Goal: Browse casually: Explore the website without a specific task or goal

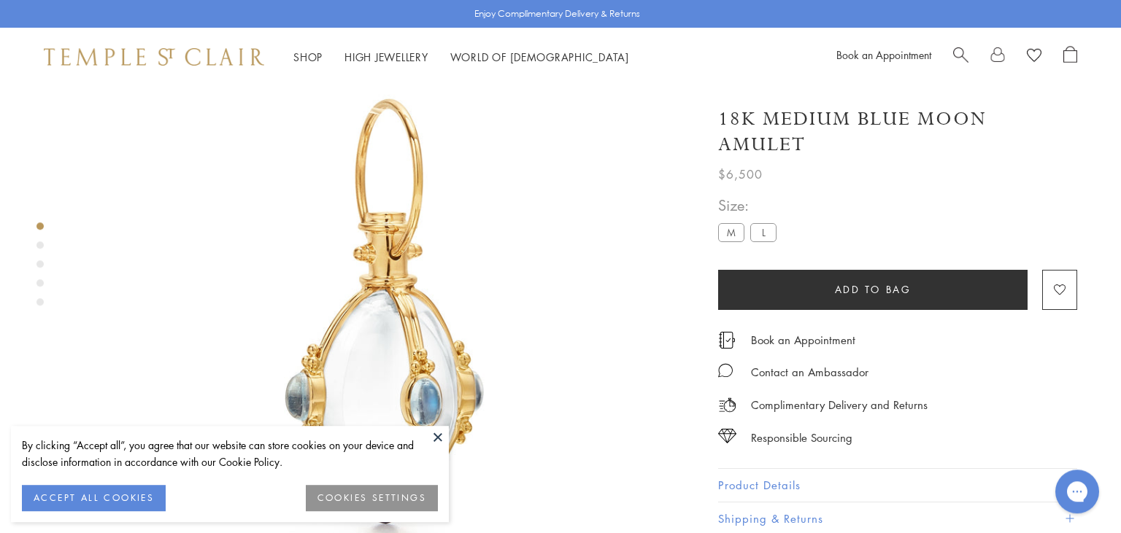
scroll to position [86, 0]
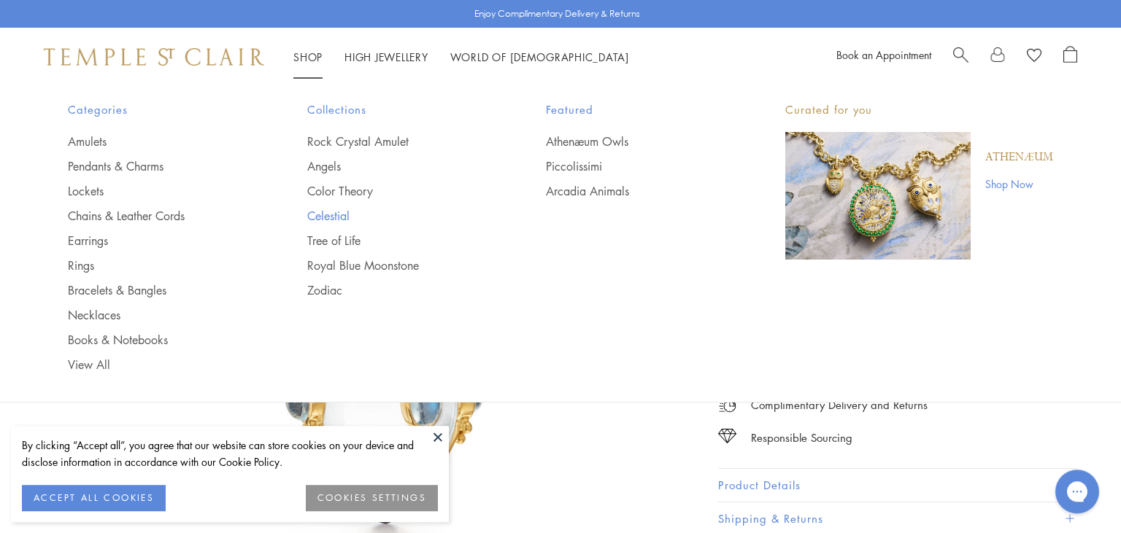
click at [314, 222] on link "Celestial" at bounding box center [397, 216] width 181 height 16
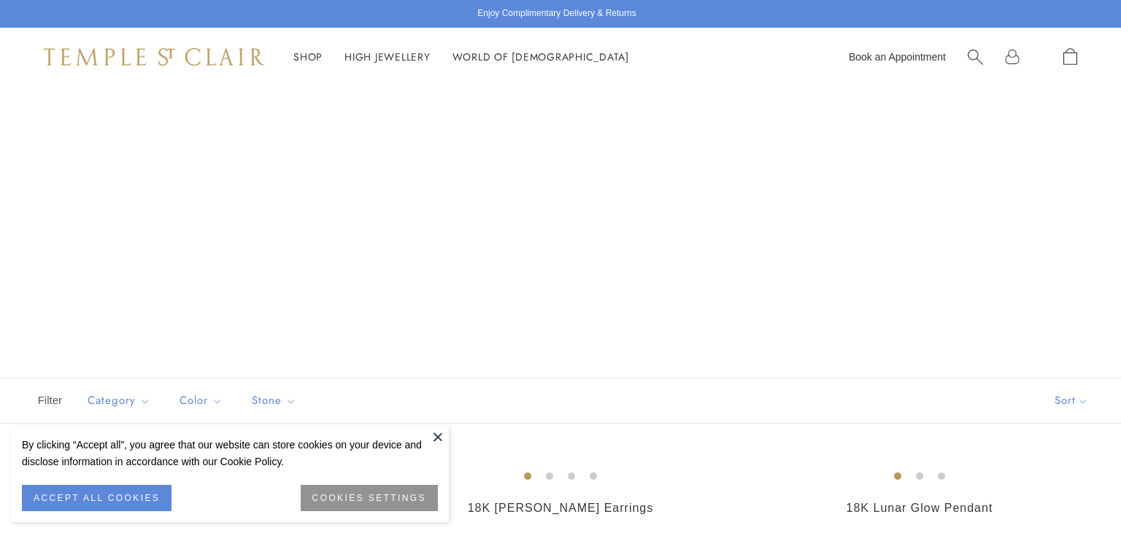
click at [434, 441] on button at bounding box center [438, 437] width 22 height 22
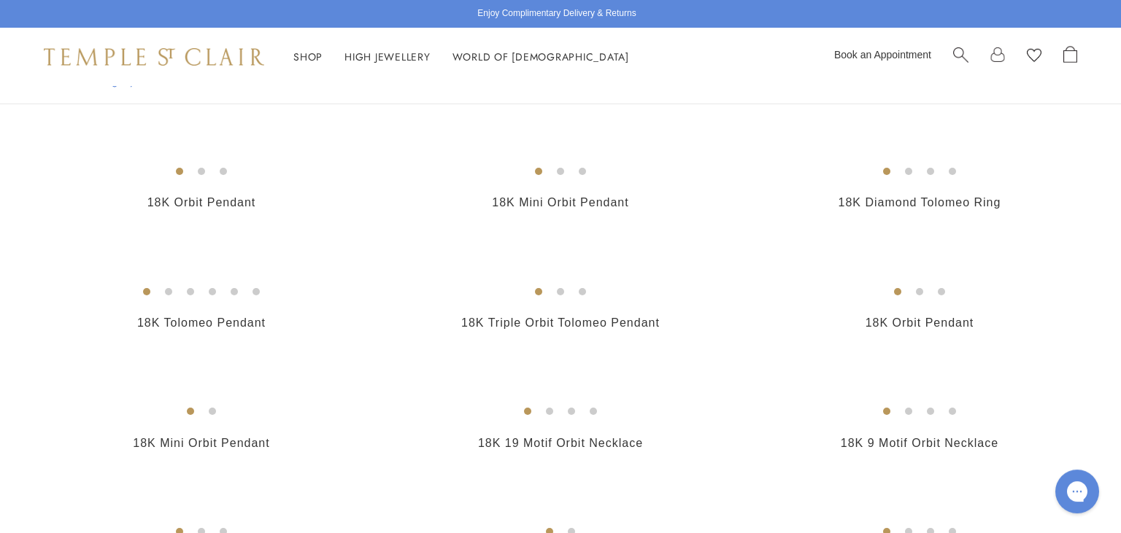
scroll to position [667, 0]
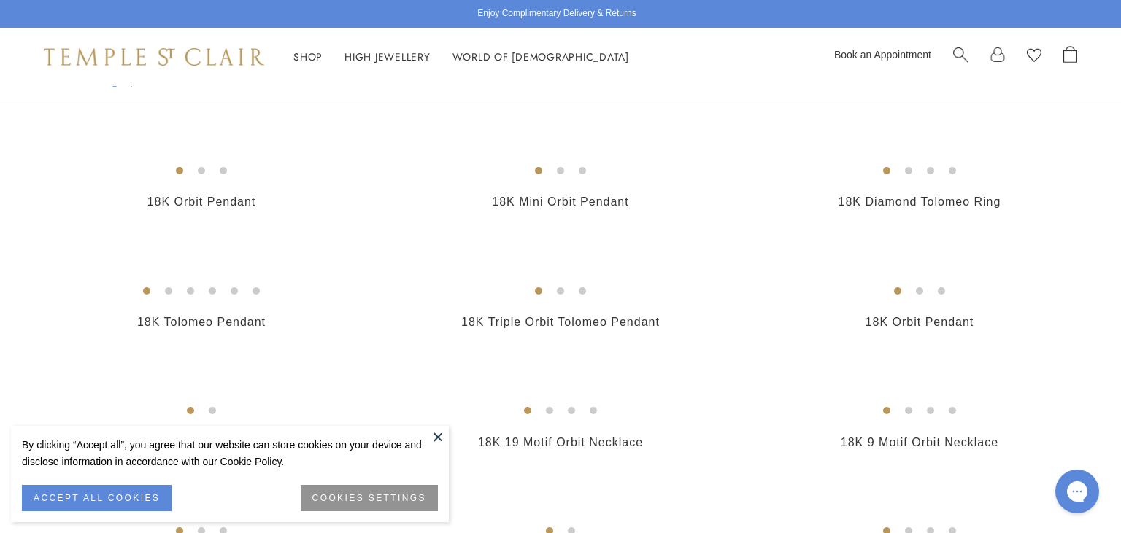
click at [441, 444] on button at bounding box center [438, 437] width 22 height 22
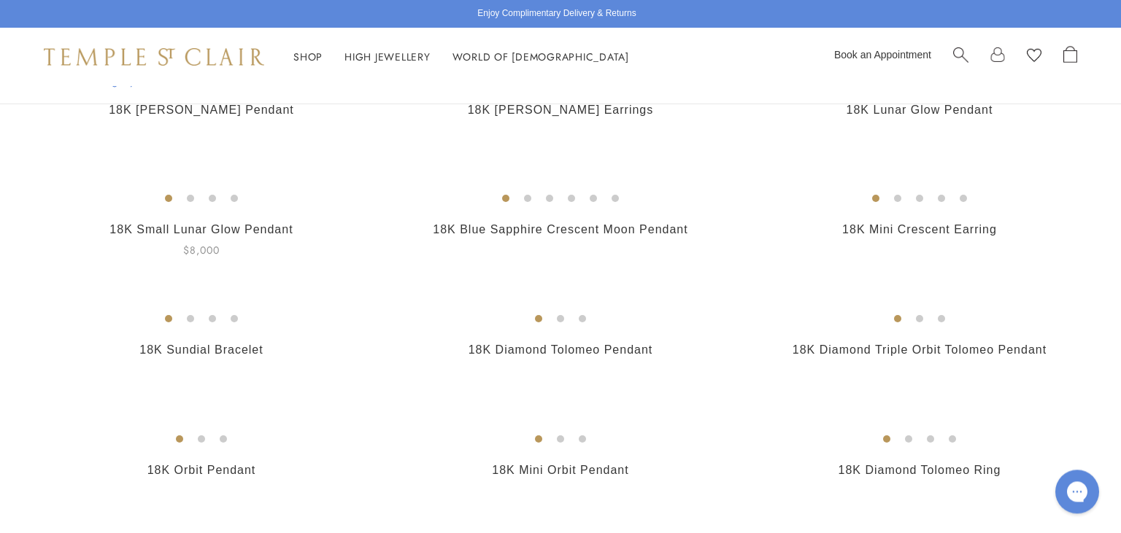
scroll to position [403, 0]
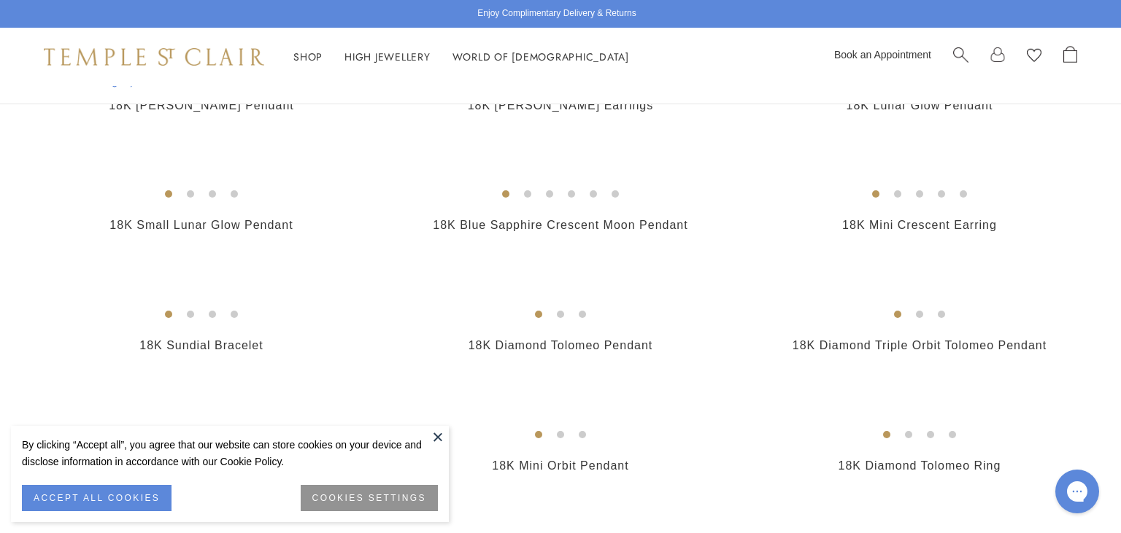
click at [437, 436] on button at bounding box center [438, 437] width 22 height 22
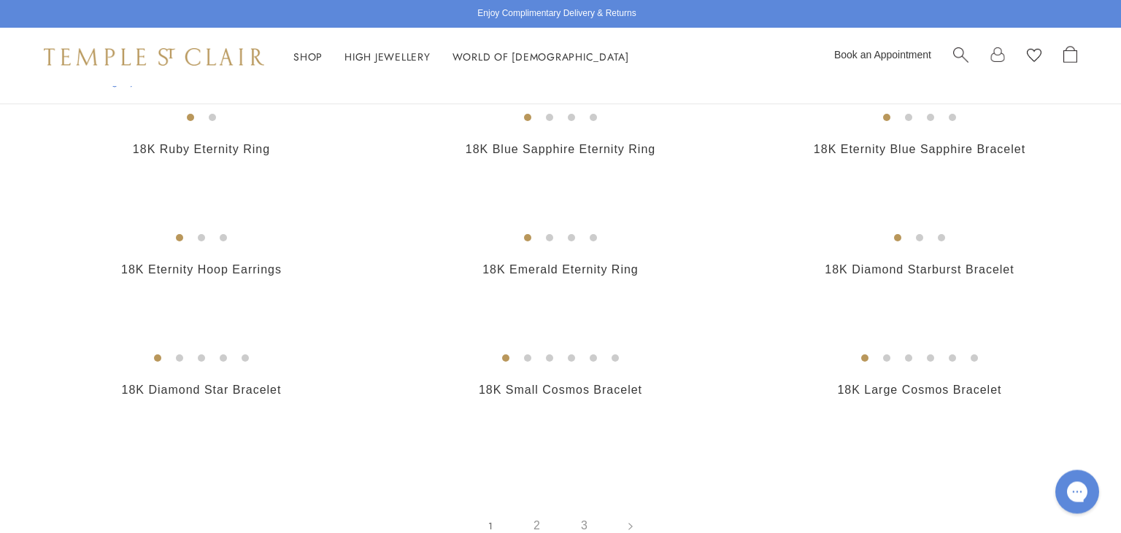
scroll to position [2094, 0]
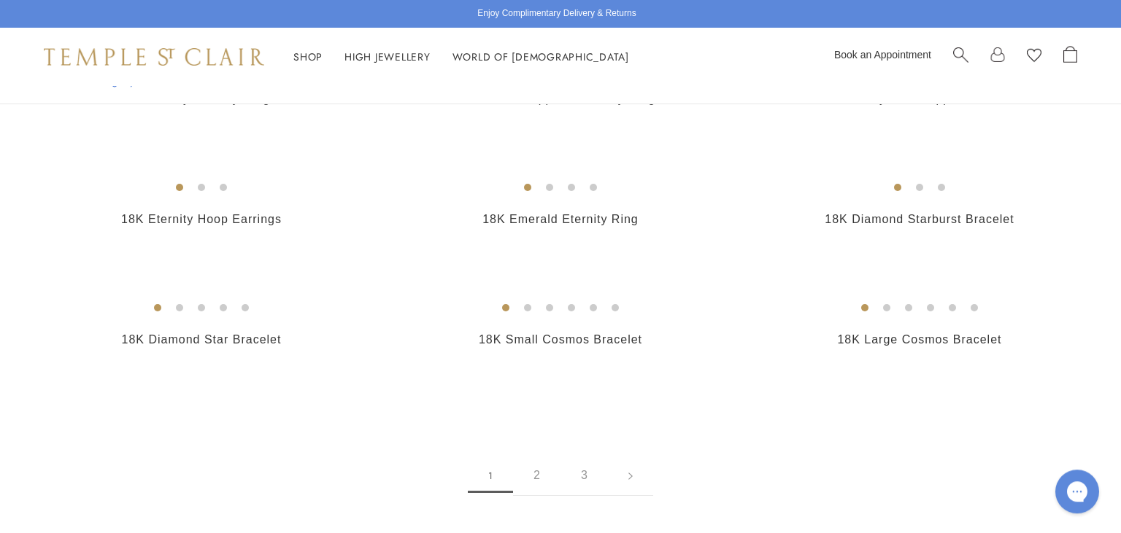
click at [115, 48] on img at bounding box center [154, 57] width 220 height 18
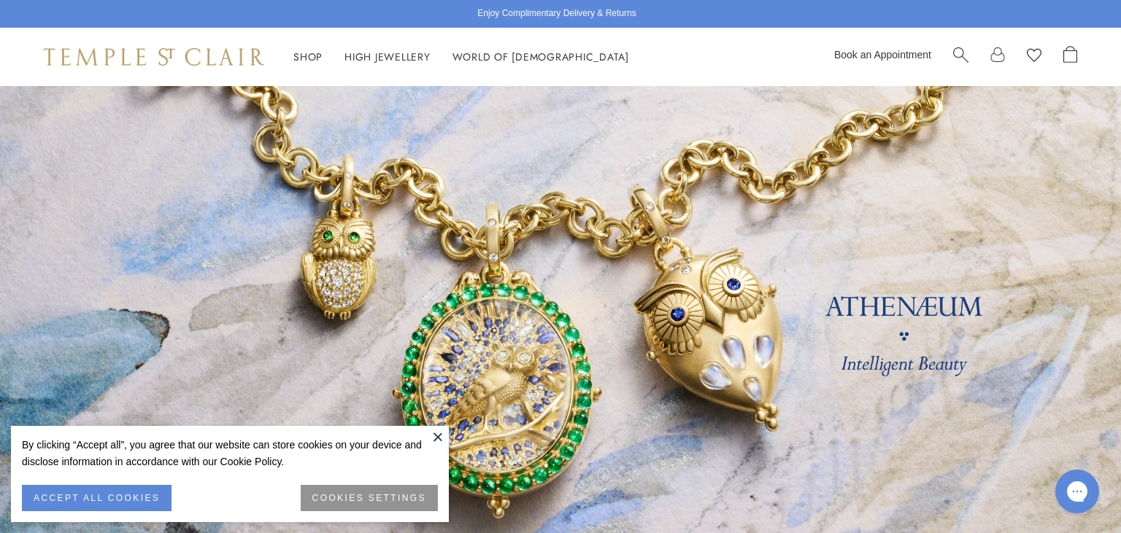
click at [442, 436] on button at bounding box center [438, 437] width 22 height 22
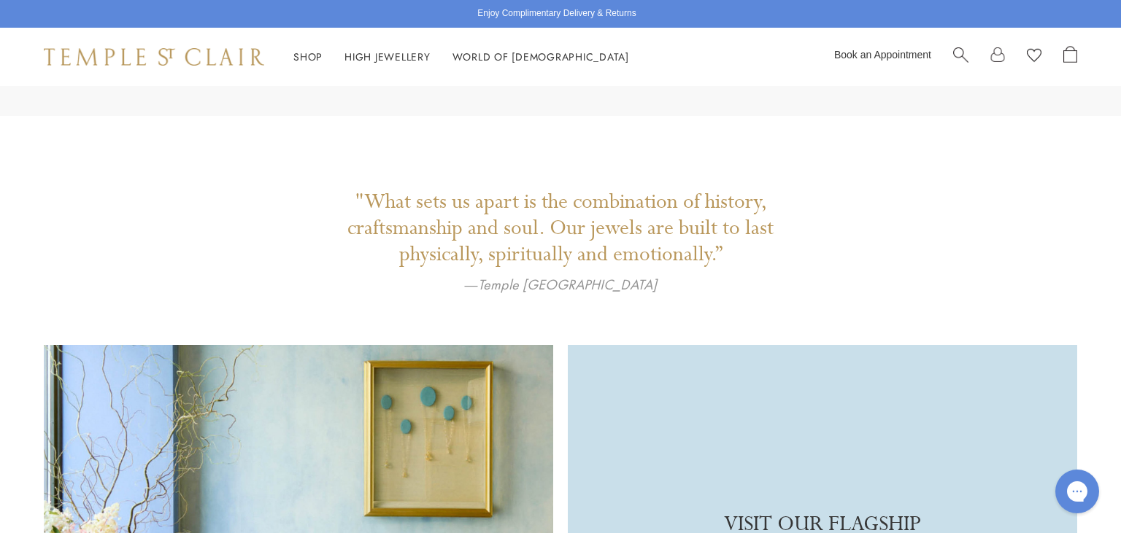
scroll to position [3248, 0]
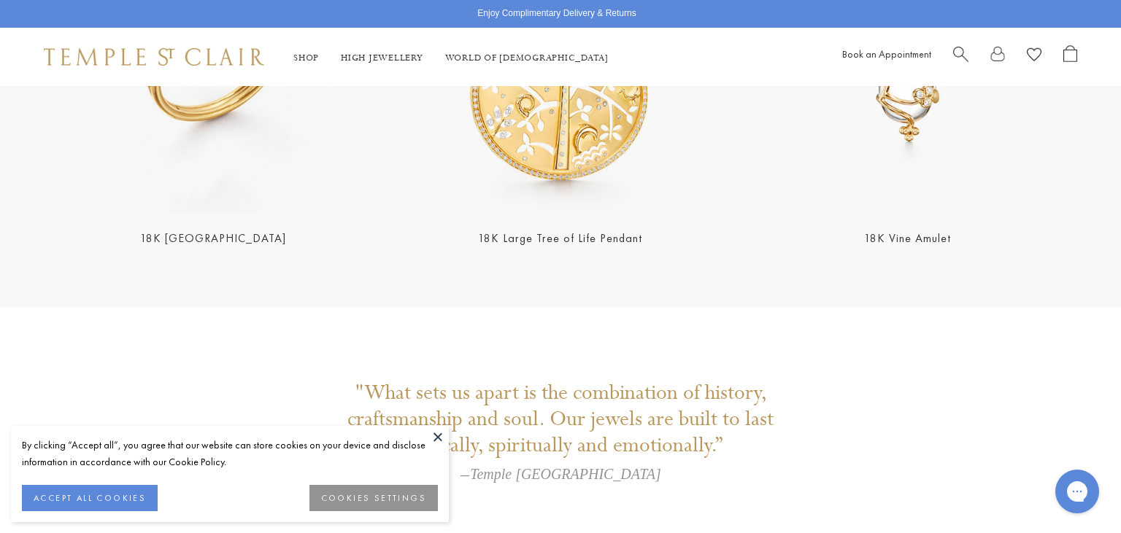
click at [57, 71] on div "Shop Shop Categories Amulets Pendants & Charms Lockets Chains & Leather Cords E…" at bounding box center [560, 57] width 1121 height 58
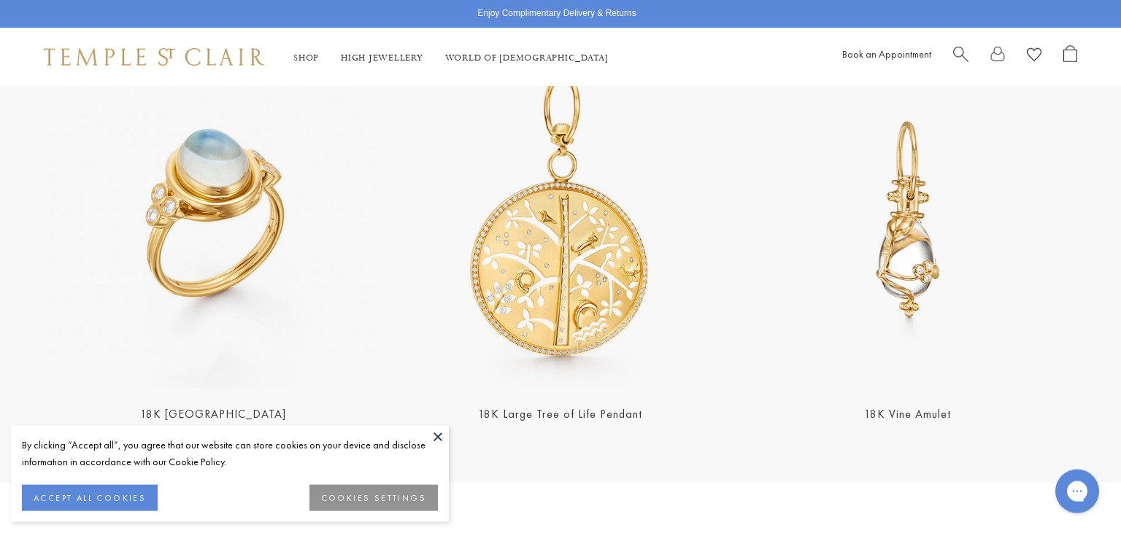
scroll to position [3061, 0]
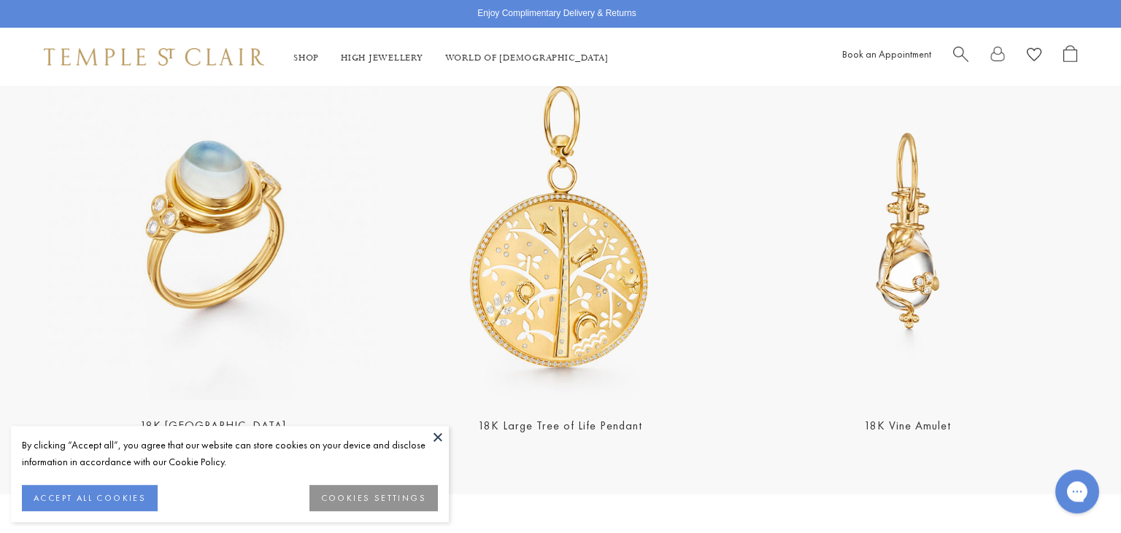
click at [439, 436] on button at bounding box center [438, 437] width 22 height 22
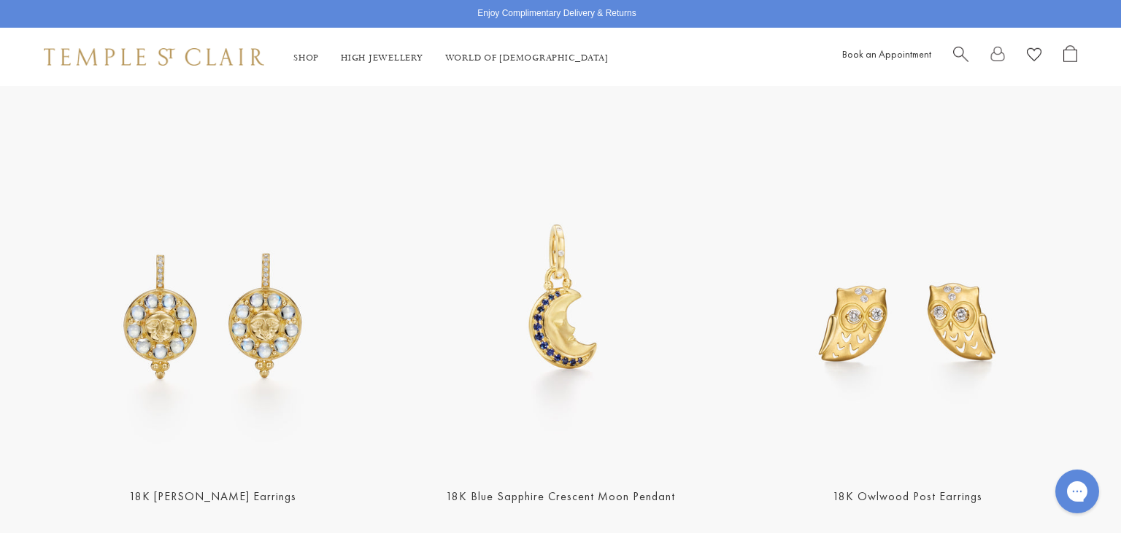
scroll to position [1899, 0]
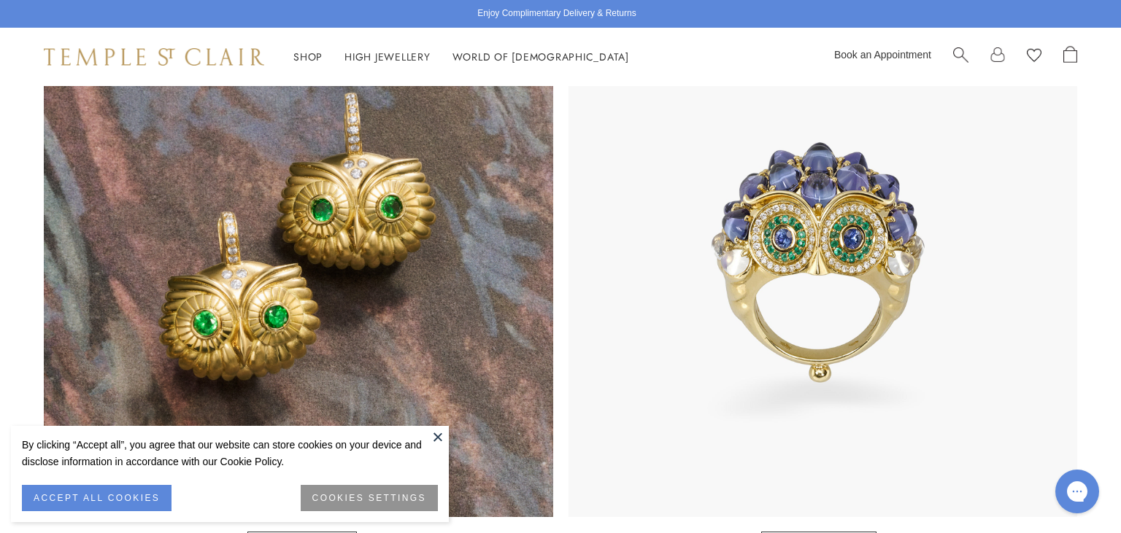
click at [434, 430] on button at bounding box center [438, 437] width 22 height 22
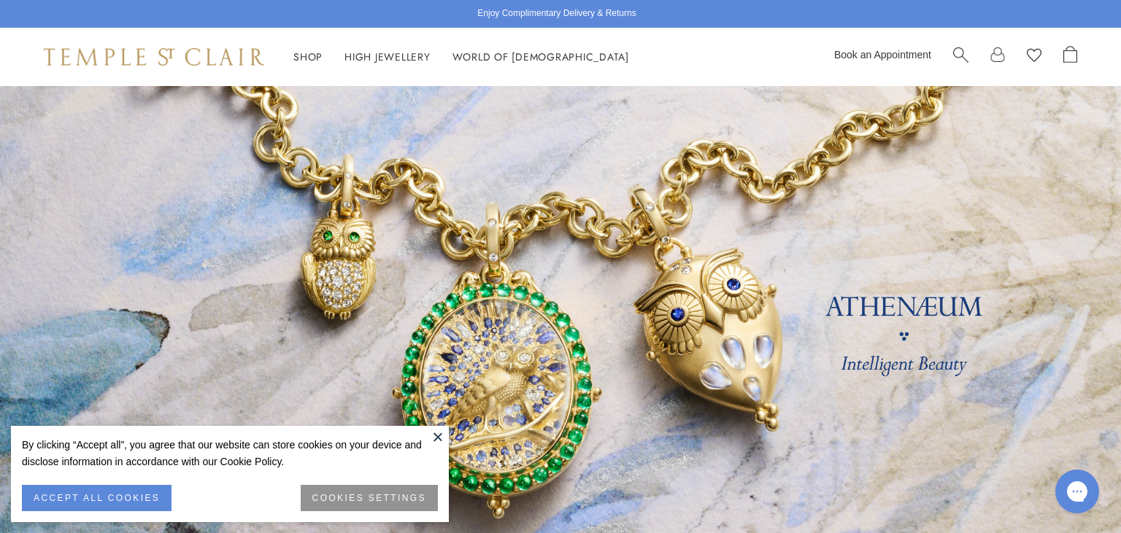
click at [440, 439] on button at bounding box center [438, 437] width 22 height 22
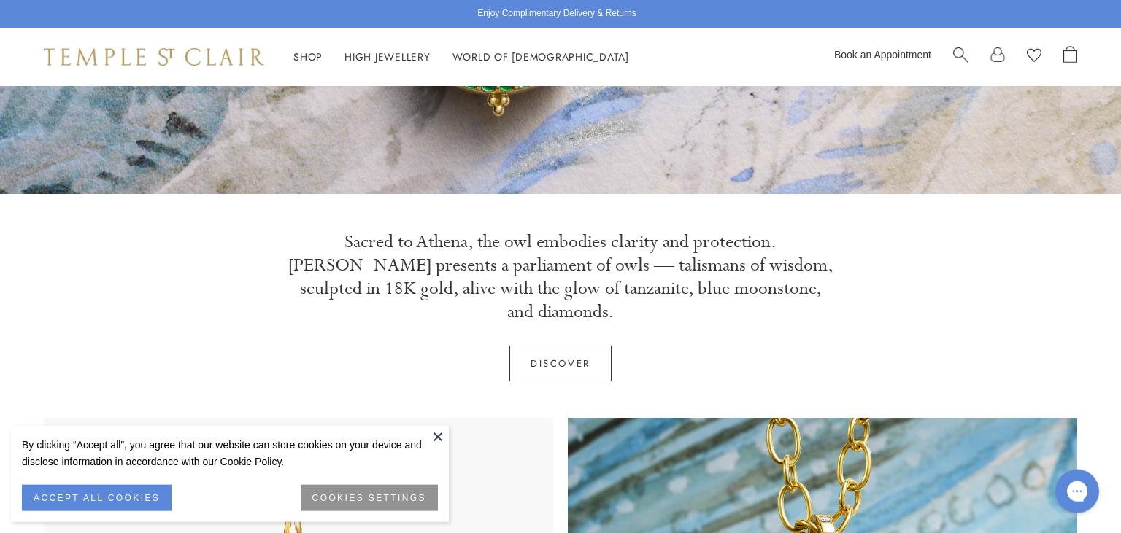
click at [437, 433] on button at bounding box center [438, 437] width 22 height 22
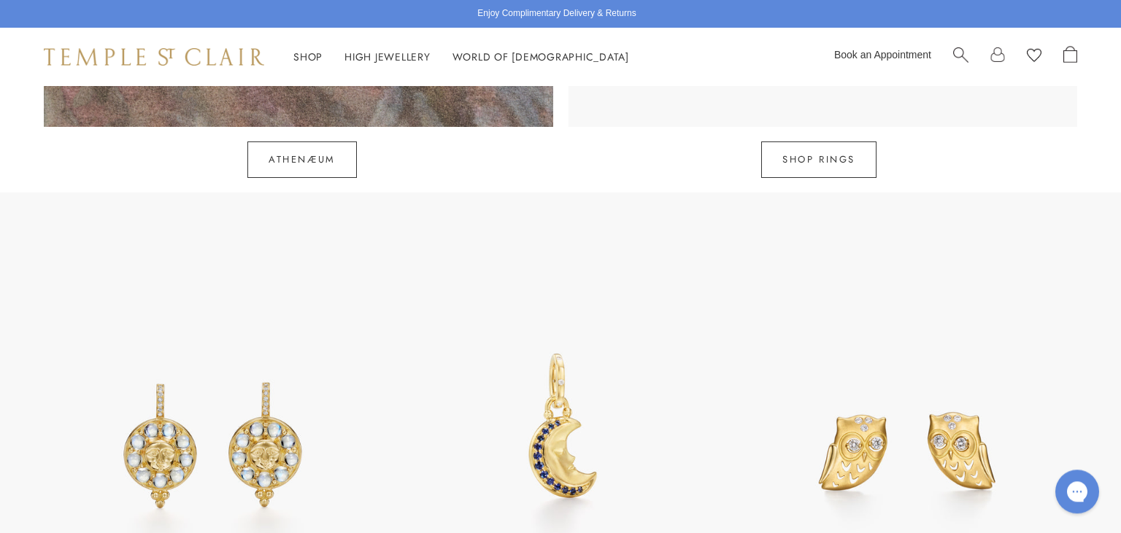
scroll to position [1659, 0]
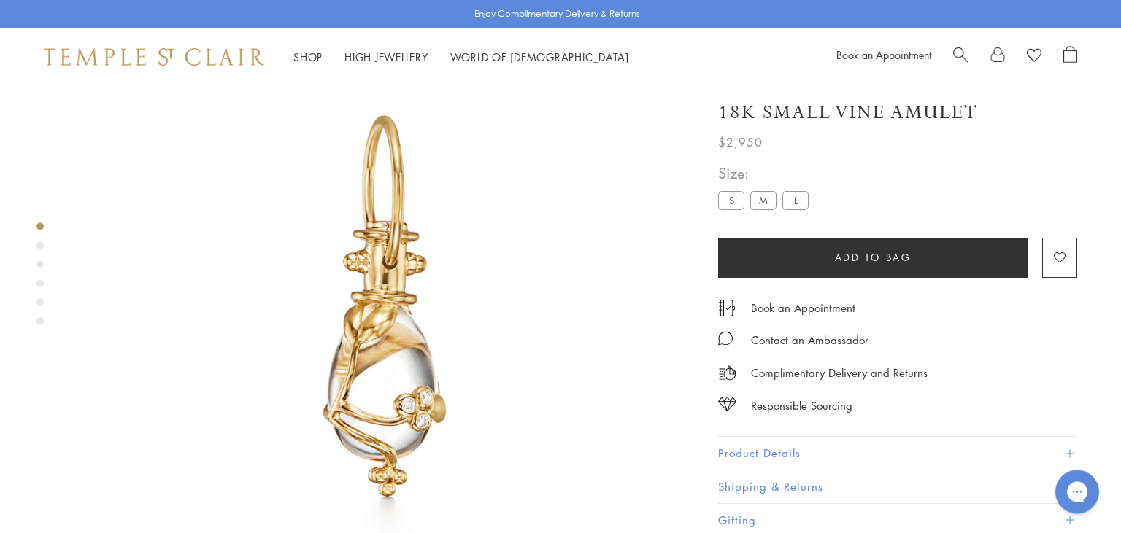
click at [161, 50] on img at bounding box center [154, 57] width 220 height 18
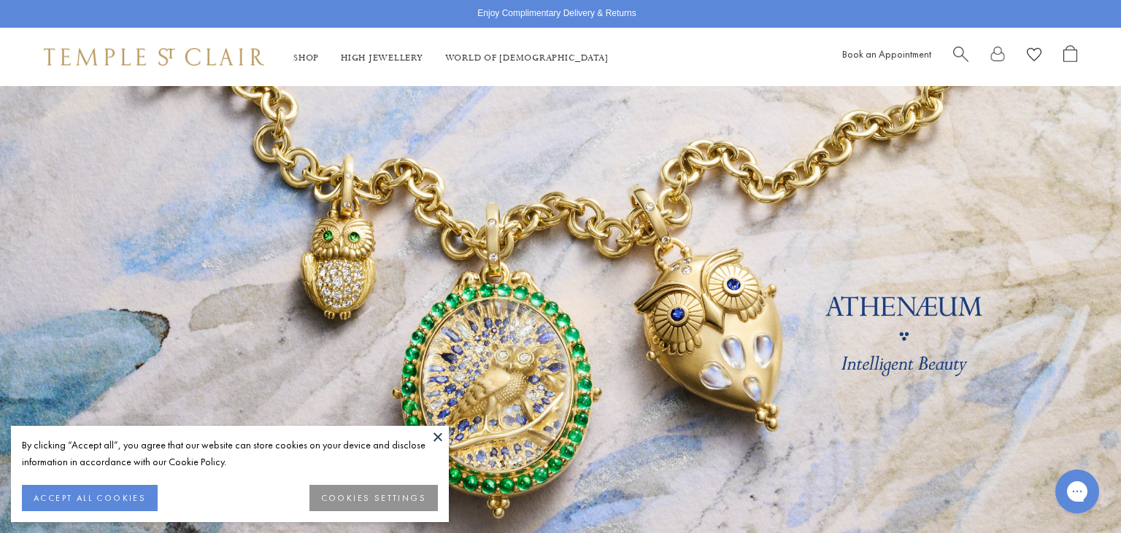
click at [436, 433] on button at bounding box center [438, 437] width 22 height 22
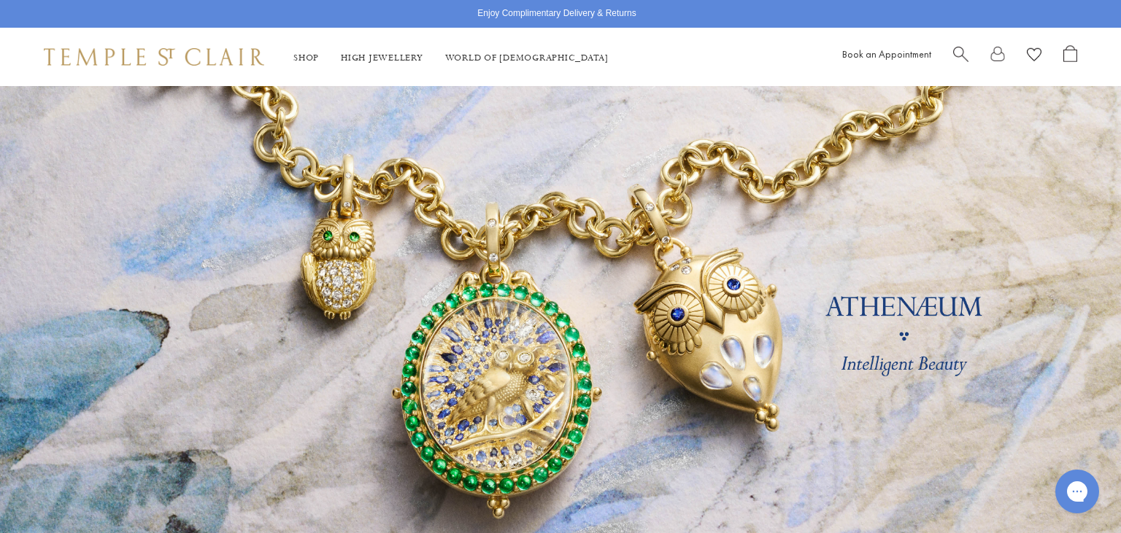
click at [955, 50] on span "Search" at bounding box center [960, 52] width 15 height 15
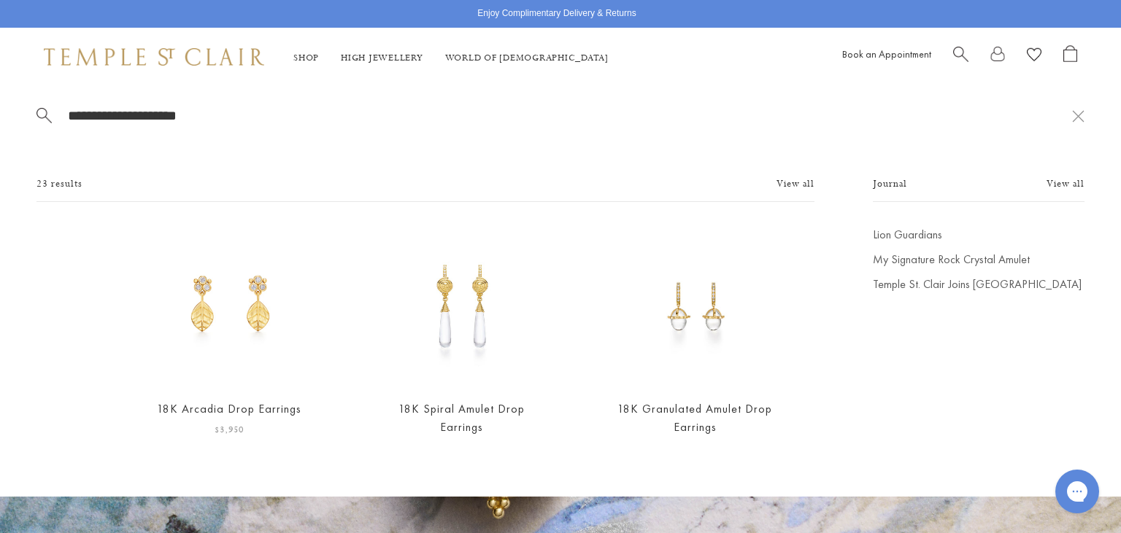
type input "**********"
click at [231, 312] on img at bounding box center [229, 307] width 160 height 160
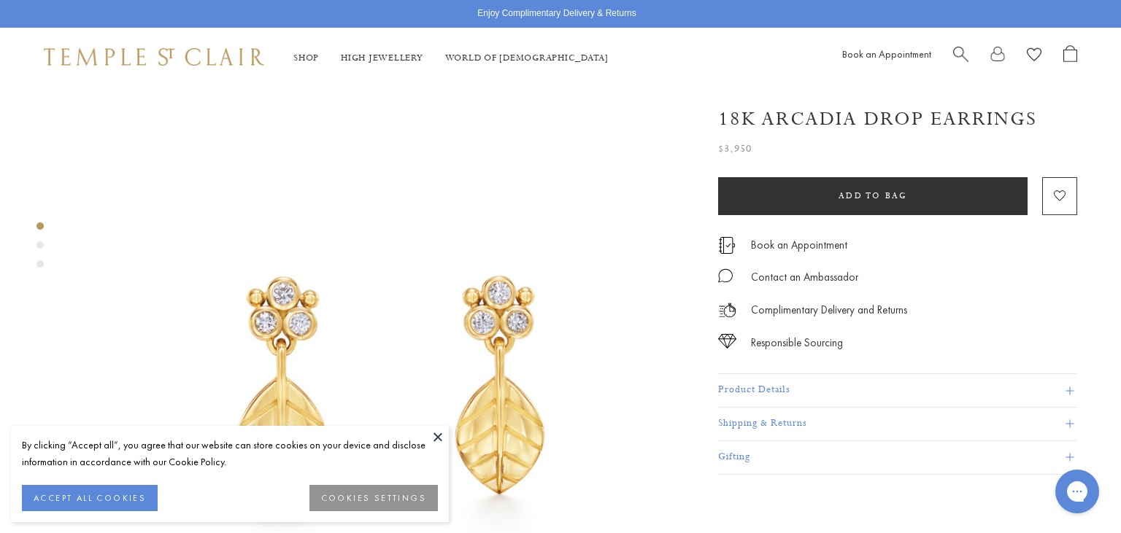
click at [438, 442] on button at bounding box center [438, 437] width 22 height 22
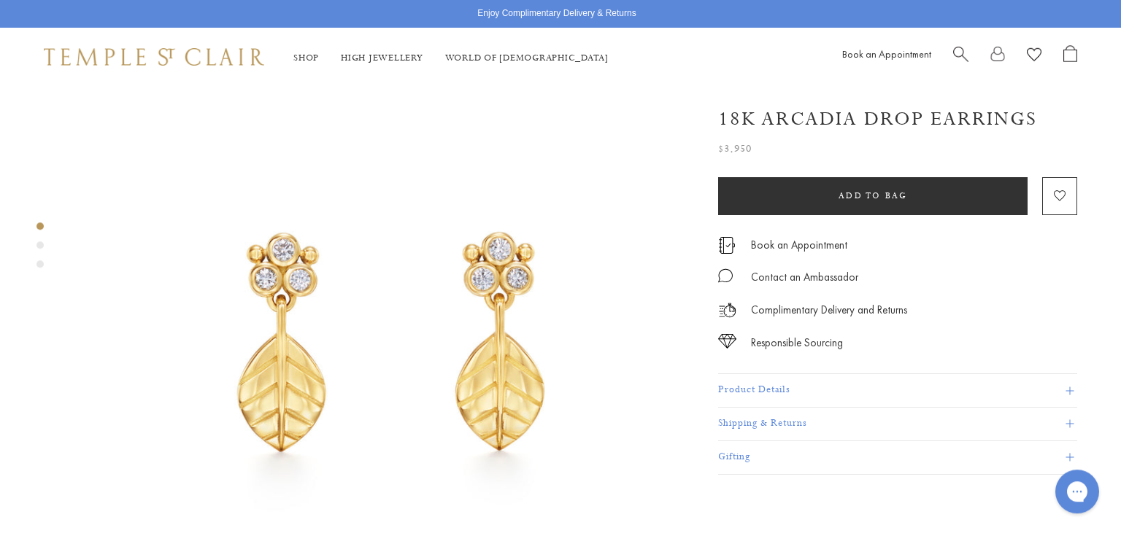
scroll to position [41, 0]
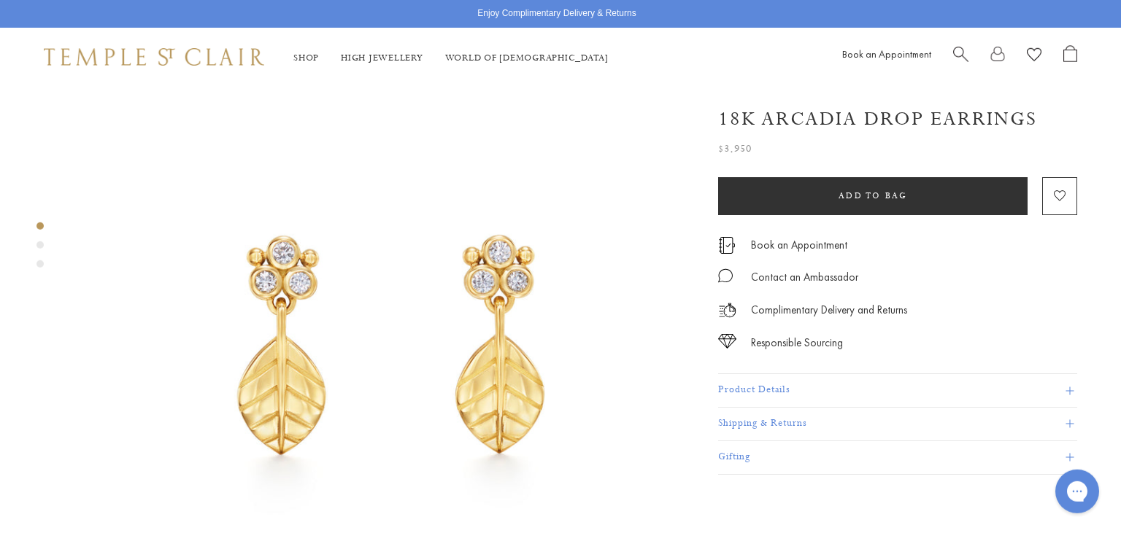
click at [962, 53] on span "Search" at bounding box center [960, 52] width 15 height 15
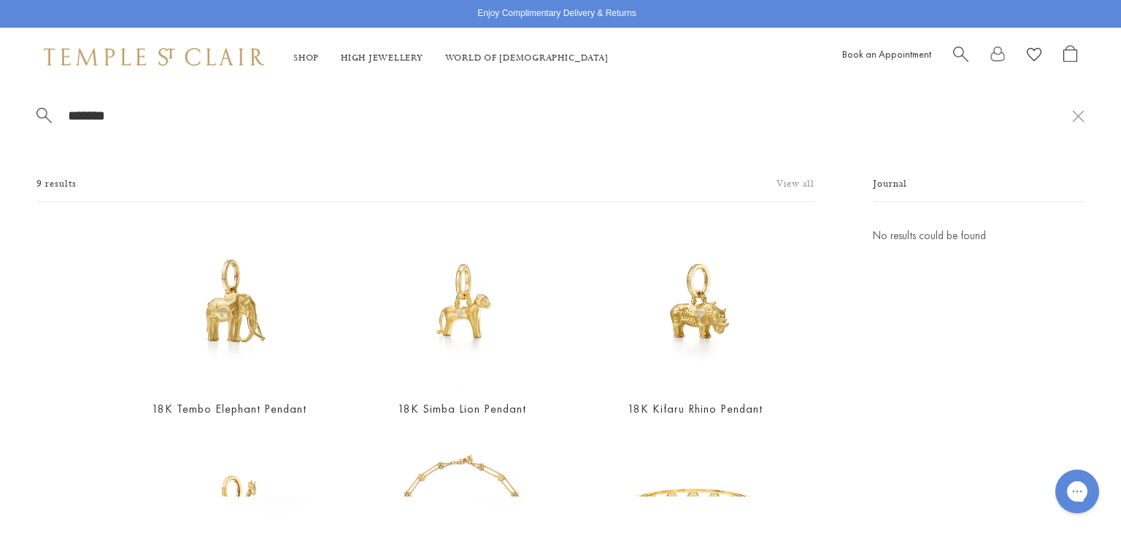
type input "*******"
click at [799, 179] on link "View all" at bounding box center [795, 185] width 38 height 16
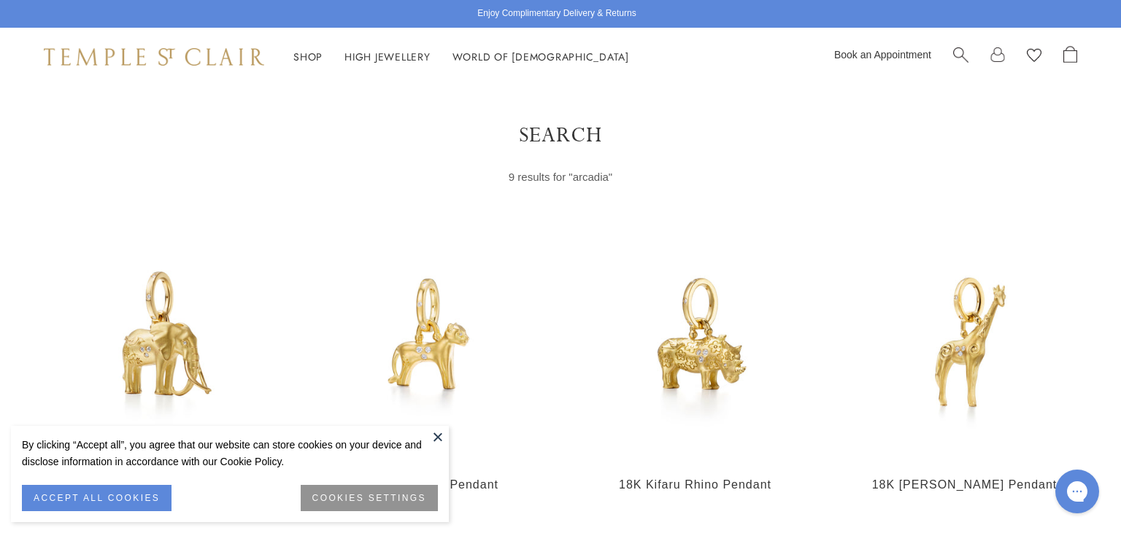
click at [436, 438] on button at bounding box center [438, 437] width 22 height 22
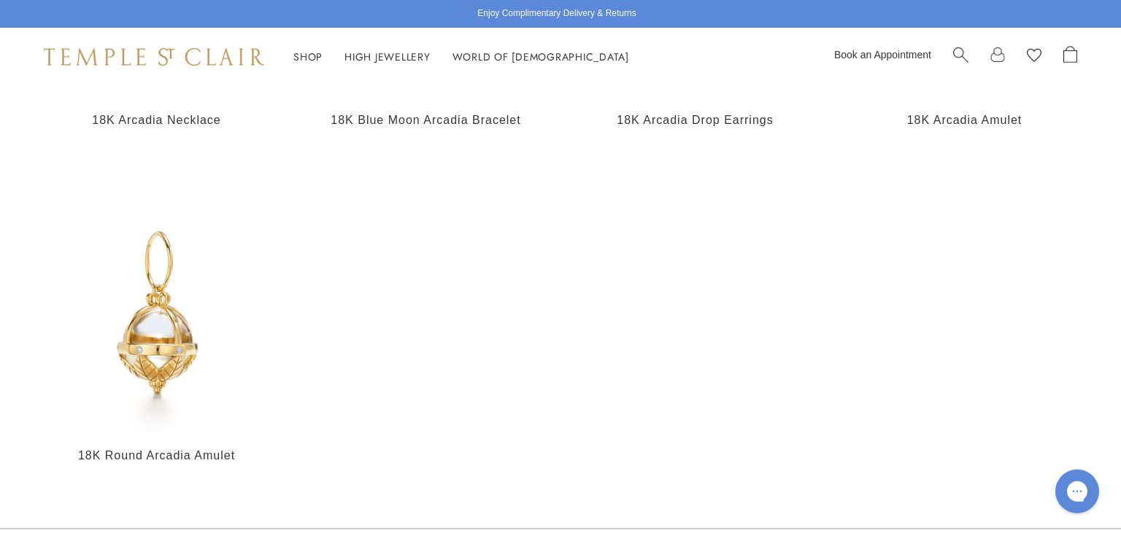
scroll to position [700, 0]
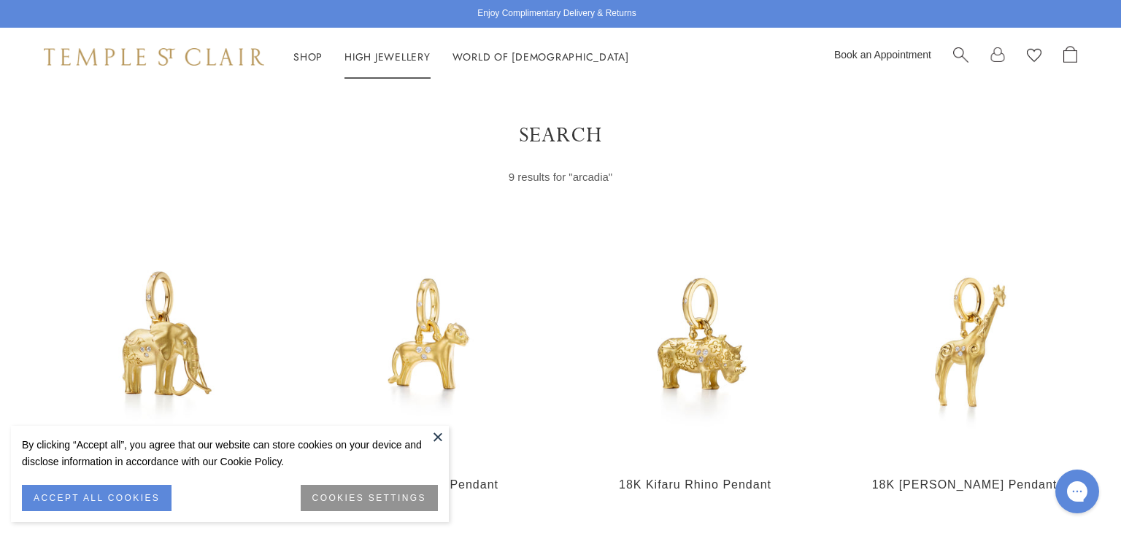
click at [383, 57] on link "High Jewellery High Jewellery" at bounding box center [387, 57] width 86 height 15
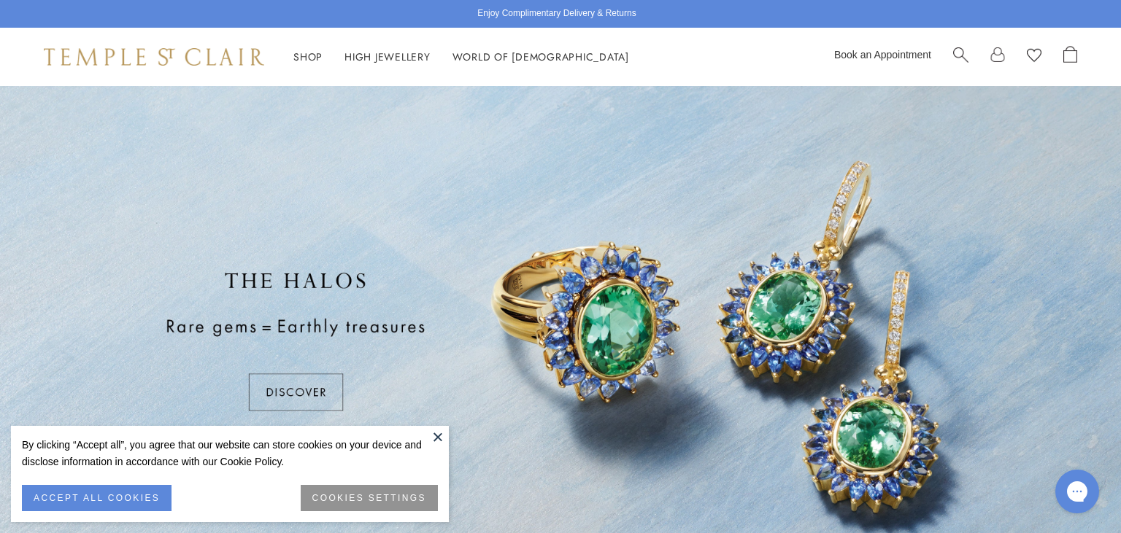
click at [436, 439] on button at bounding box center [438, 437] width 22 height 22
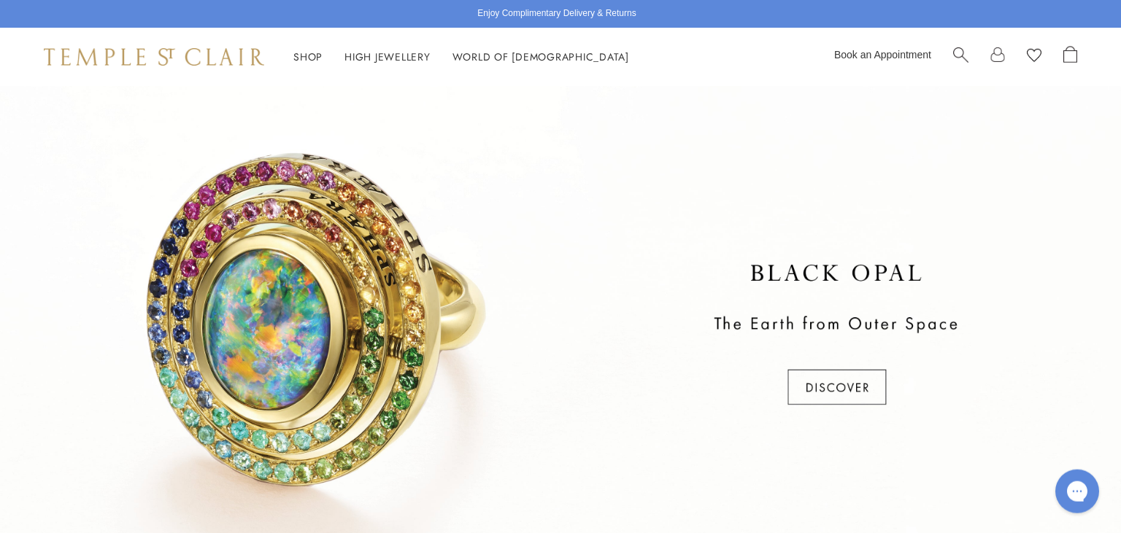
scroll to position [532, 0]
click at [848, 376] on div at bounding box center [560, 335] width 1121 height 511
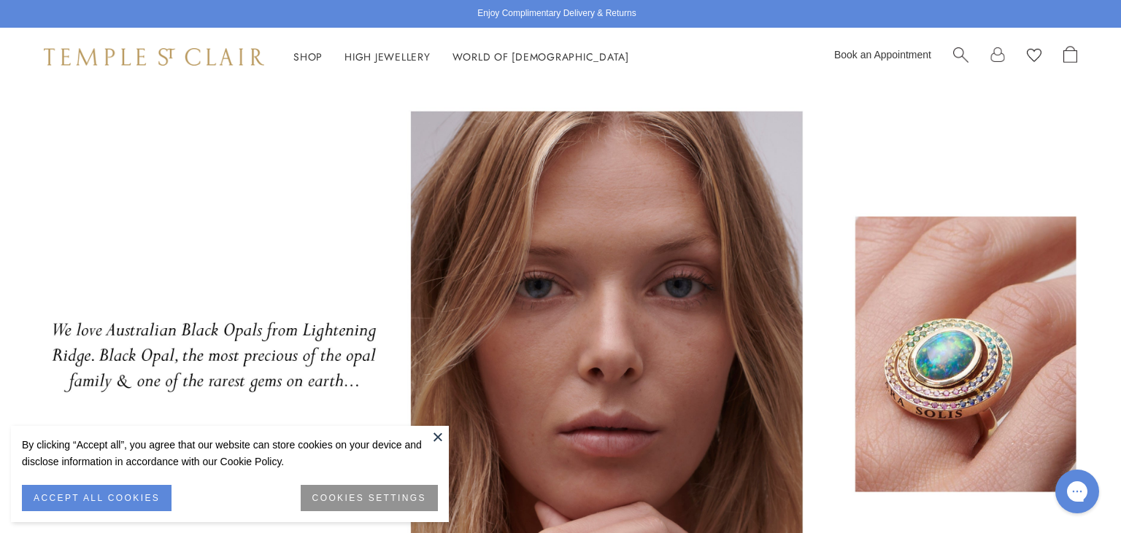
click at [440, 437] on button at bounding box center [438, 437] width 22 height 22
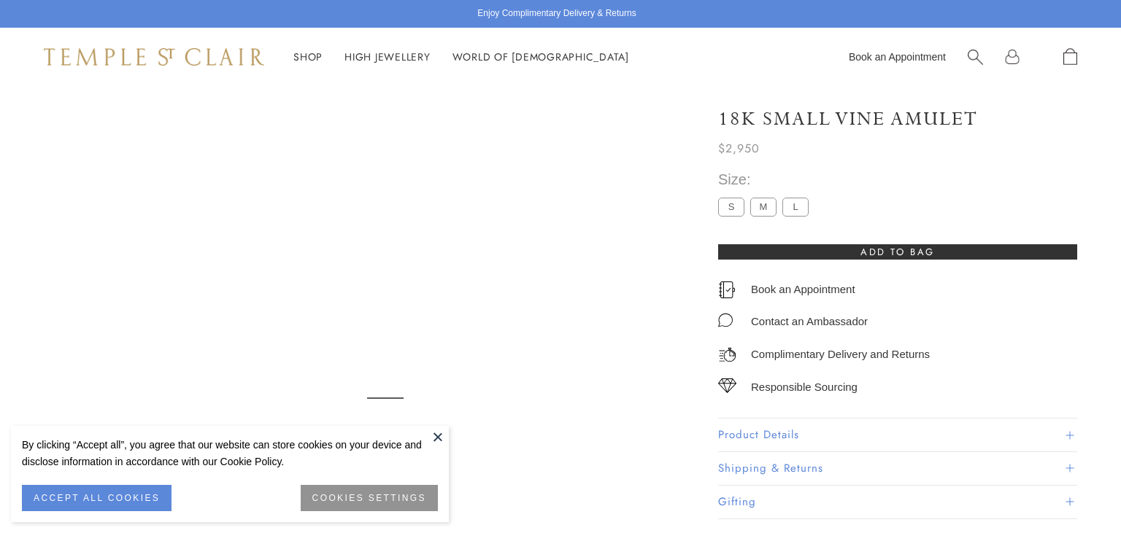
scroll to position [86, 0]
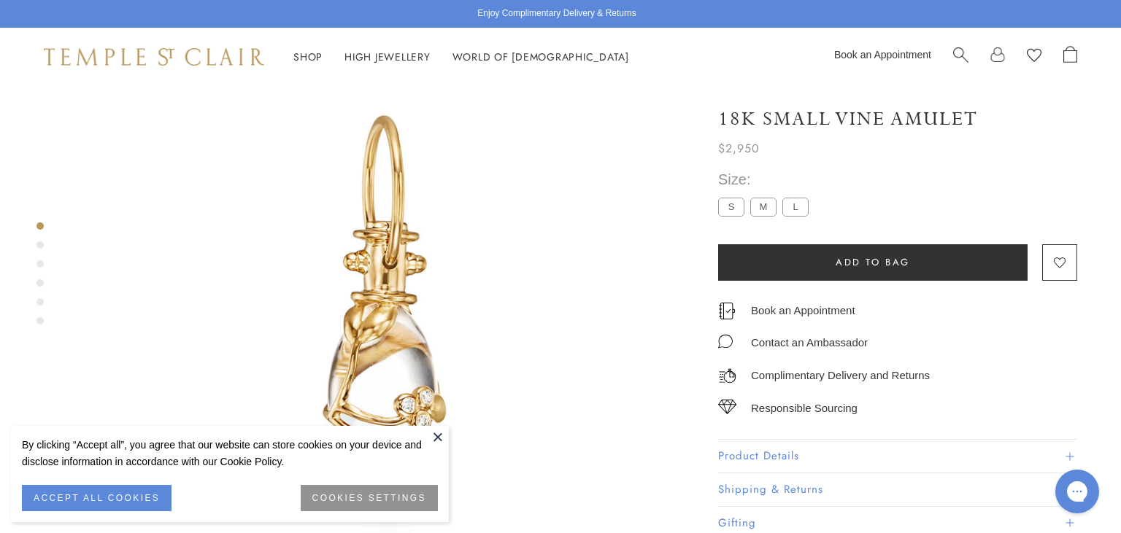
click at [138, 55] on img at bounding box center [154, 57] width 220 height 18
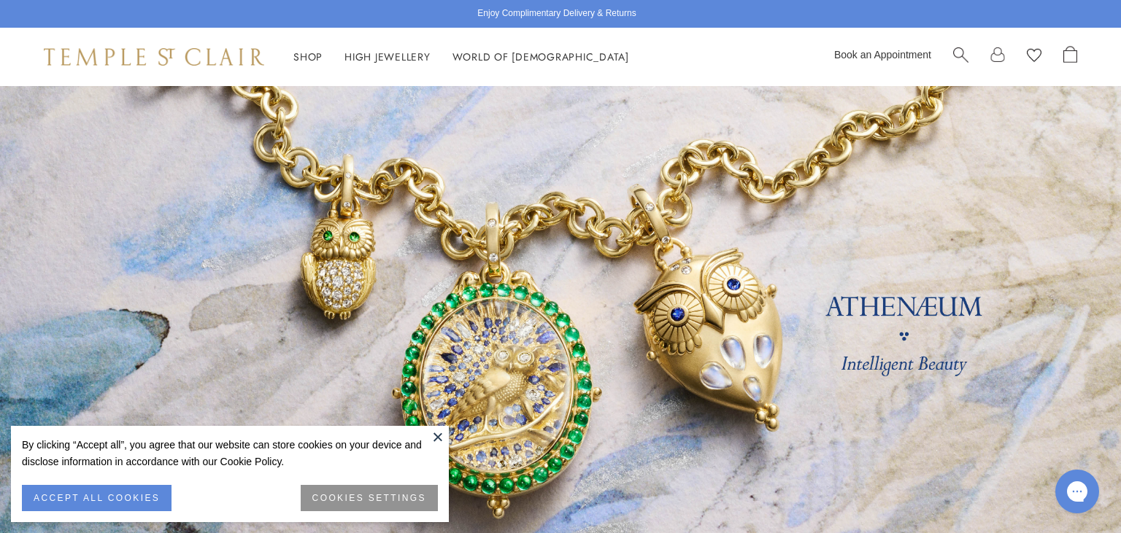
click at [436, 437] on button at bounding box center [438, 437] width 22 height 22
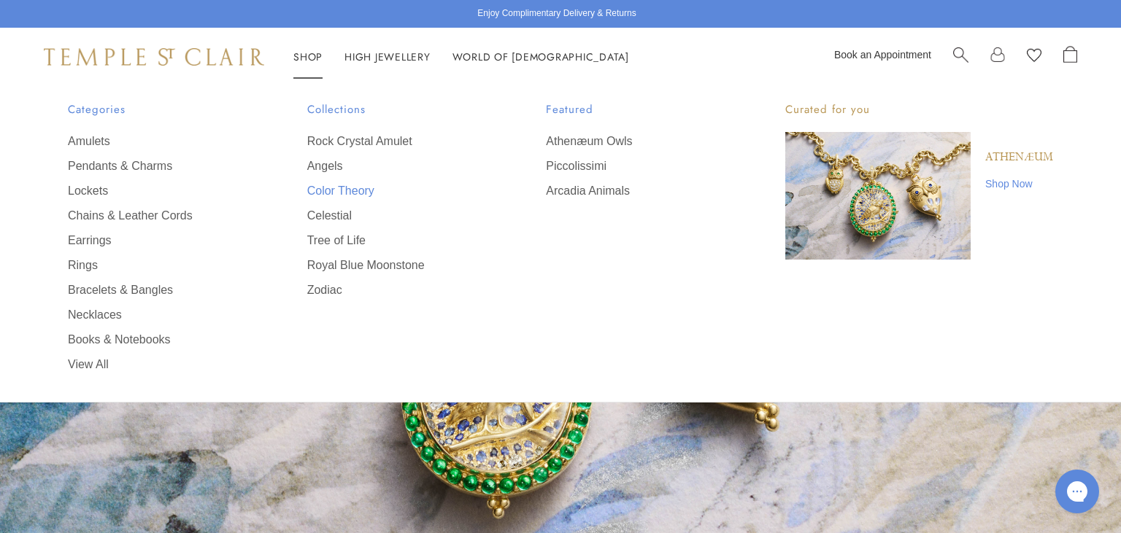
click at [332, 195] on link "Color Theory" at bounding box center [397, 191] width 181 height 16
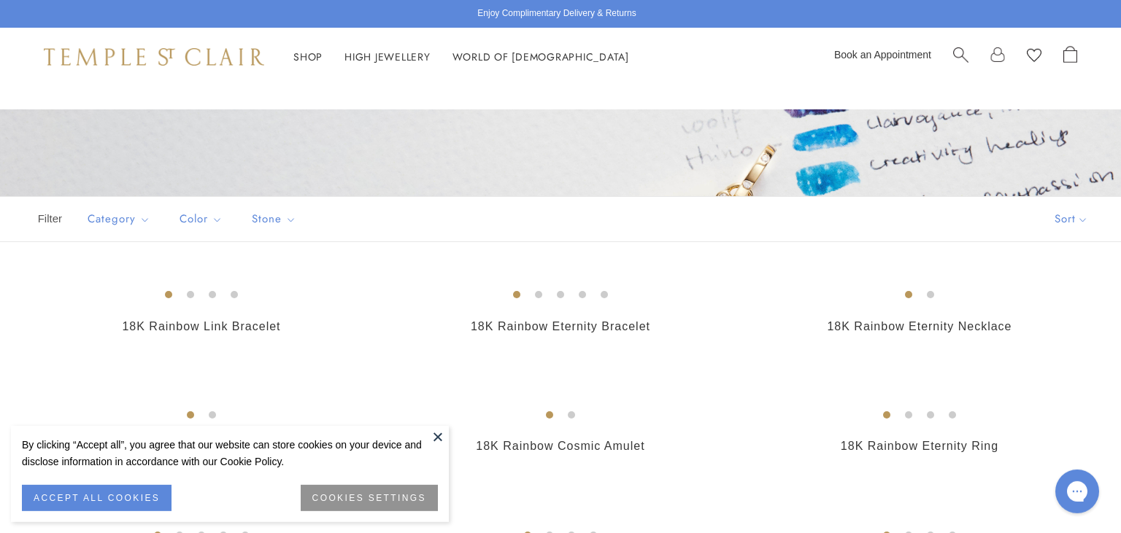
scroll to position [369, 0]
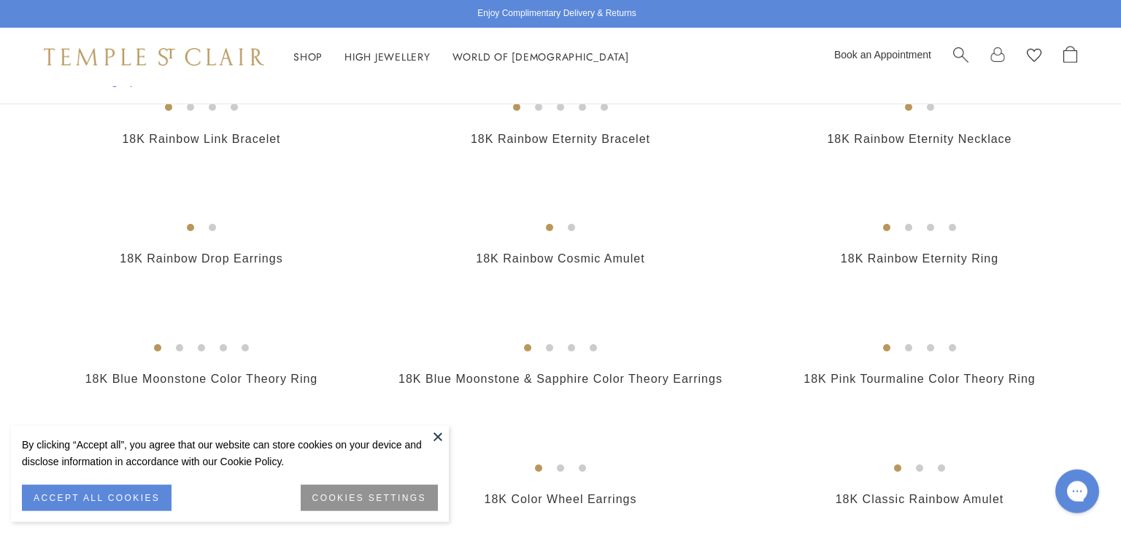
click at [441, 447] on button at bounding box center [438, 437] width 22 height 22
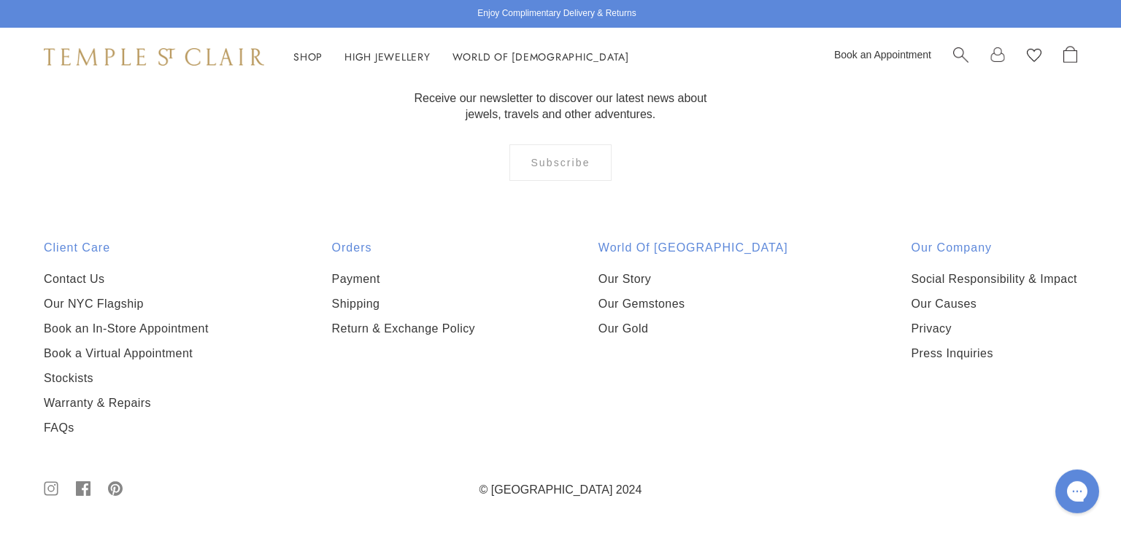
scroll to position [2167, 0]
click at [0, 0] on img at bounding box center [0, 0] width 0 height 0
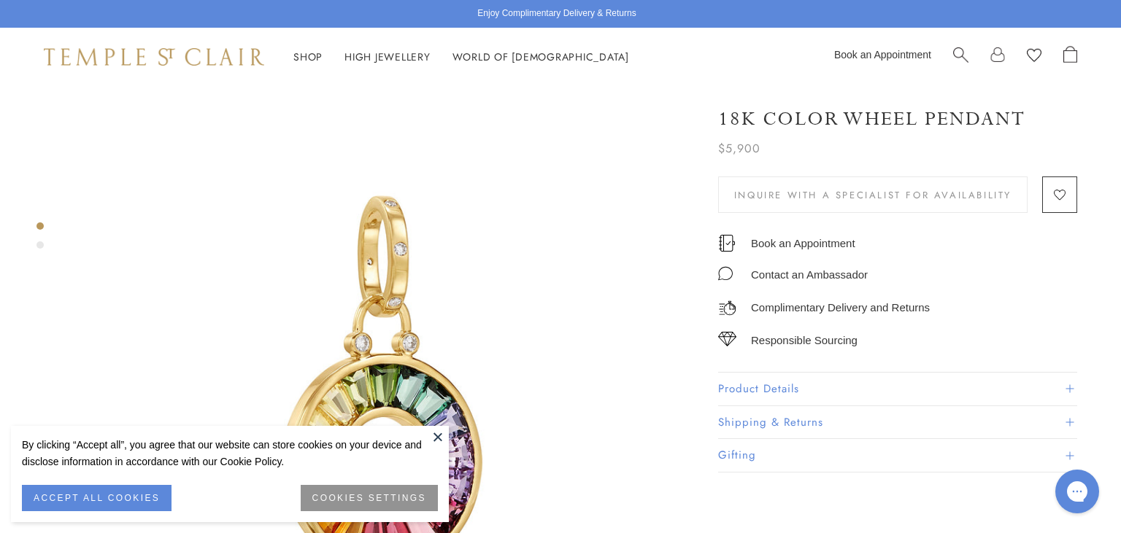
click at [439, 436] on button at bounding box center [438, 437] width 22 height 22
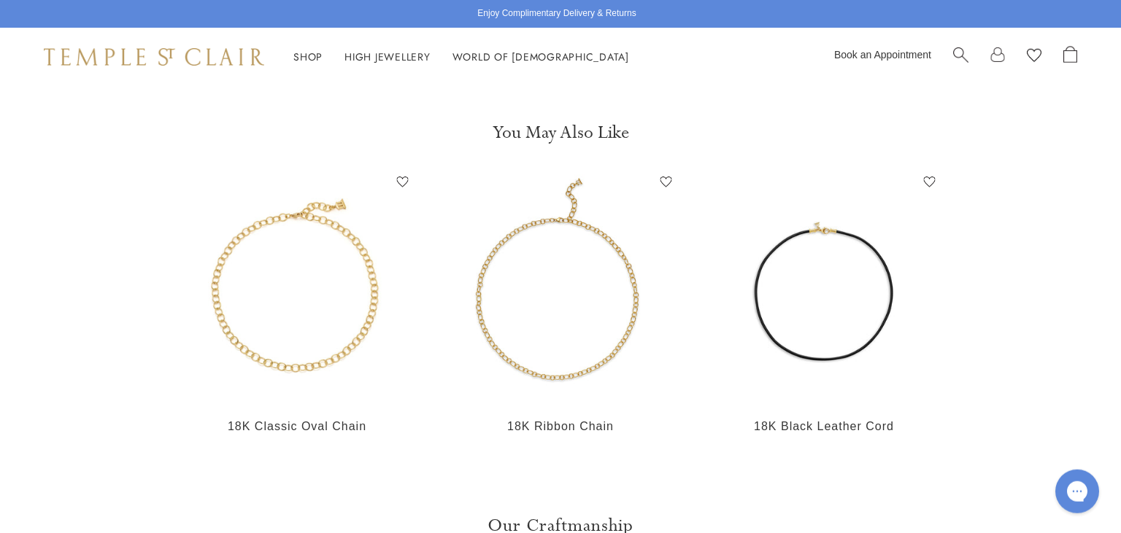
scroll to position [1287, 0]
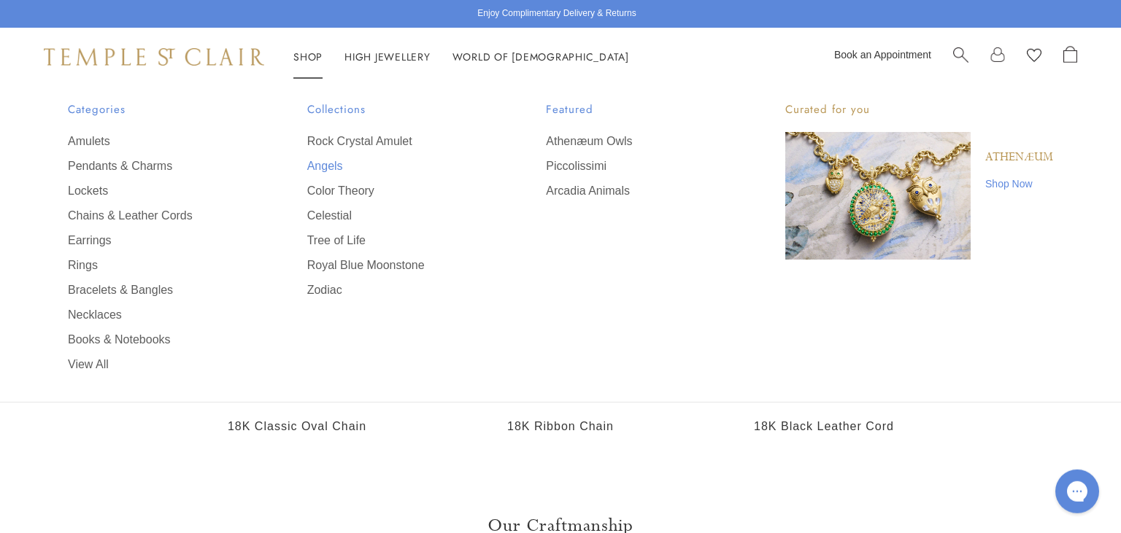
click at [322, 166] on link "Angels" at bounding box center [397, 166] width 181 height 16
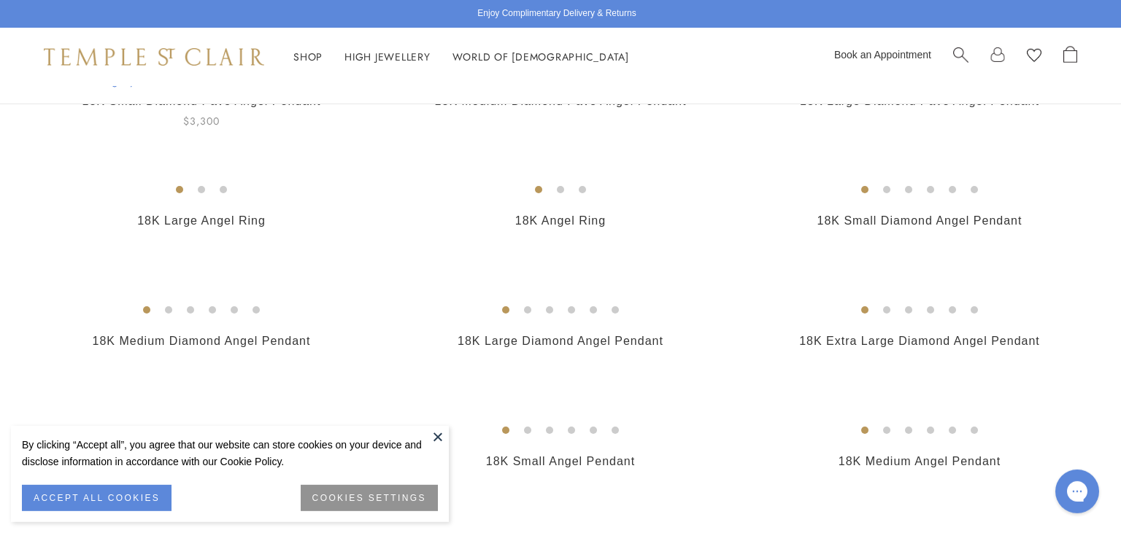
click at [0, 0] on img at bounding box center [0, 0] width 0 height 0
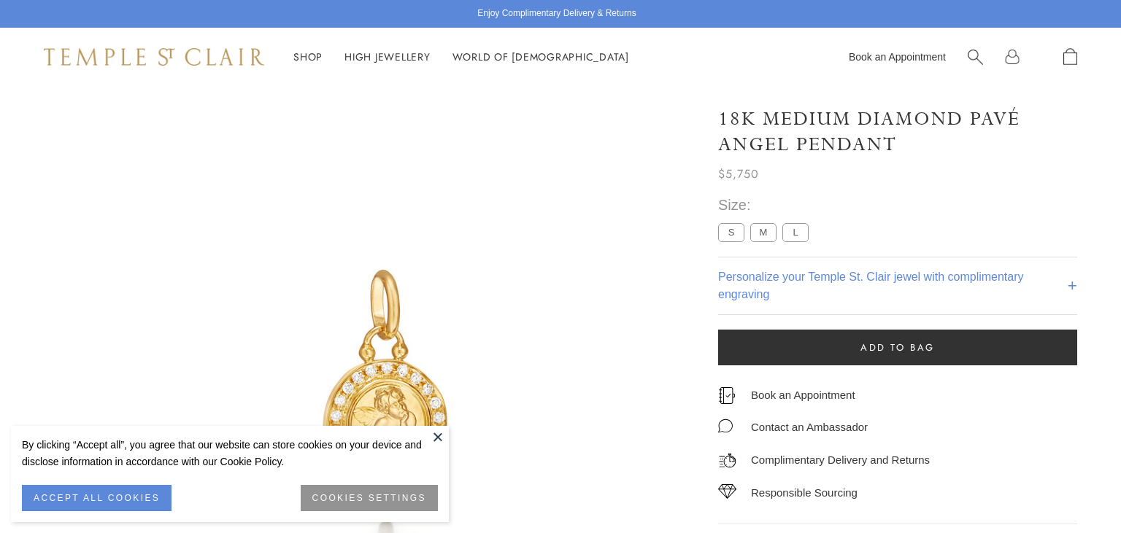
click at [444, 432] on button at bounding box center [438, 437] width 22 height 22
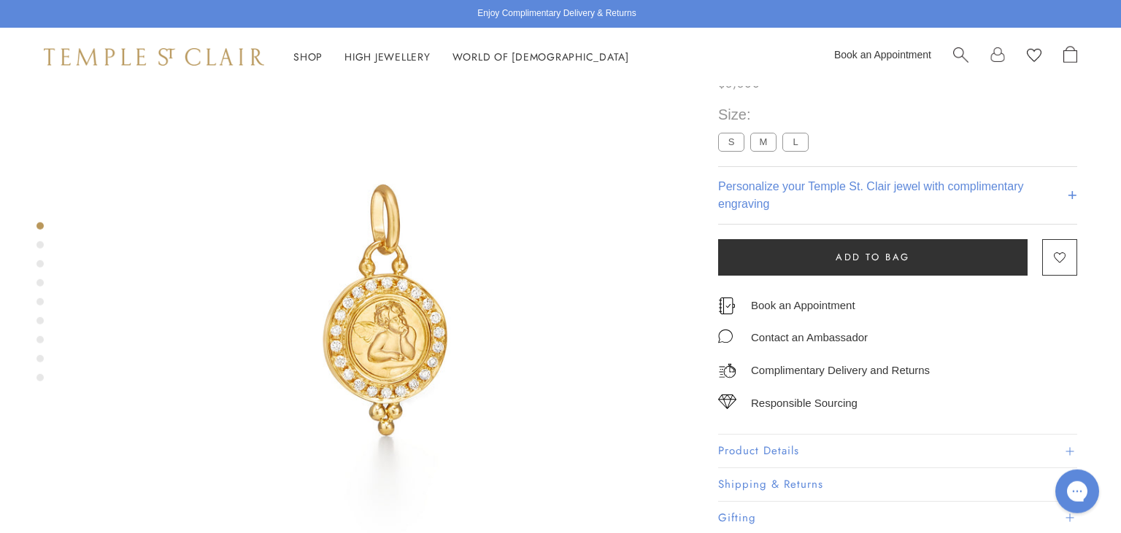
scroll to position [86, 0]
click at [867, 182] on h4 "Personalize your Temple St. Clair jewel with complimentary engraving" at bounding box center [892, 195] width 349 height 35
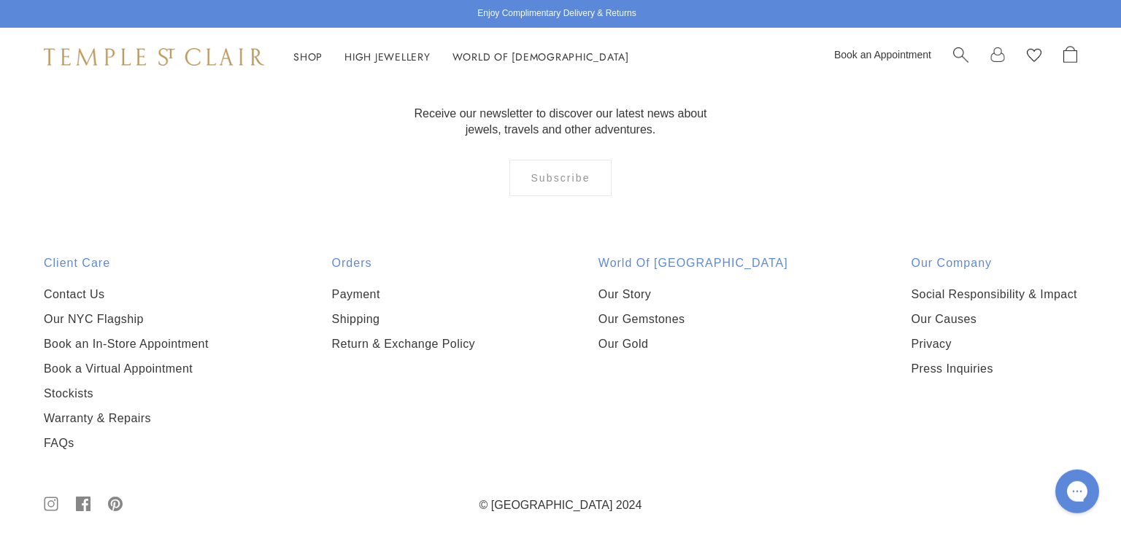
scroll to position [1892, 0]
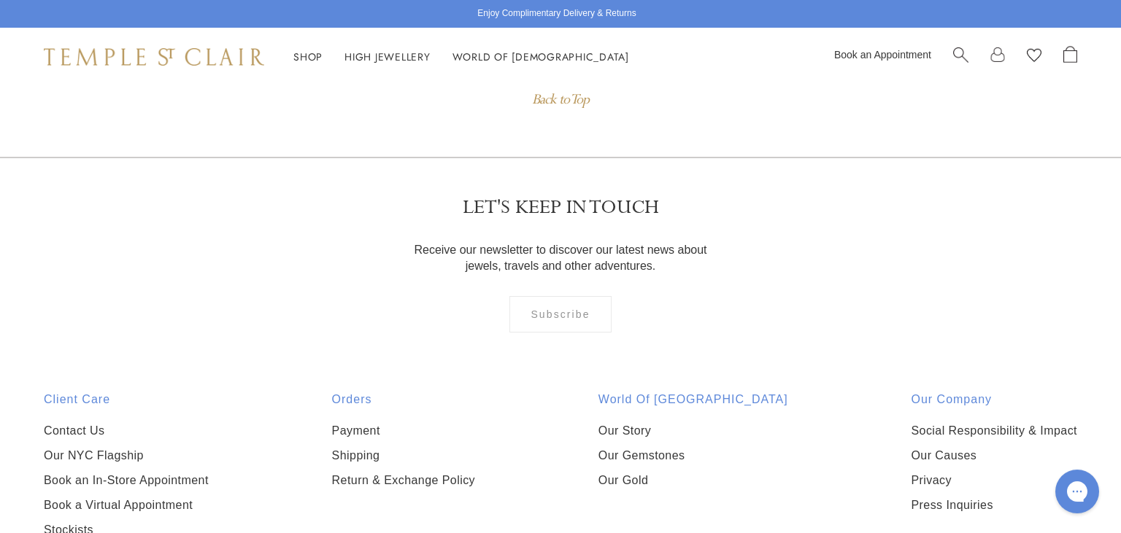
click at [197, 52] on img at bounding box center [154, 57] width 220 height 18
